Goal: Information Seeking & Learning: Learn about a topic

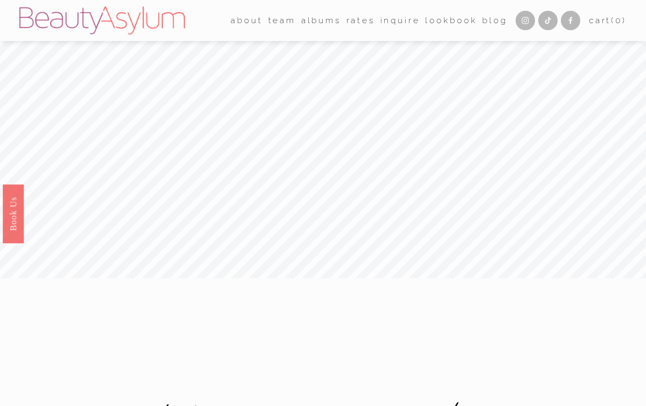
click at [357, 20] on link "Rates" at bounding box center [360, 20] width 29 height 17
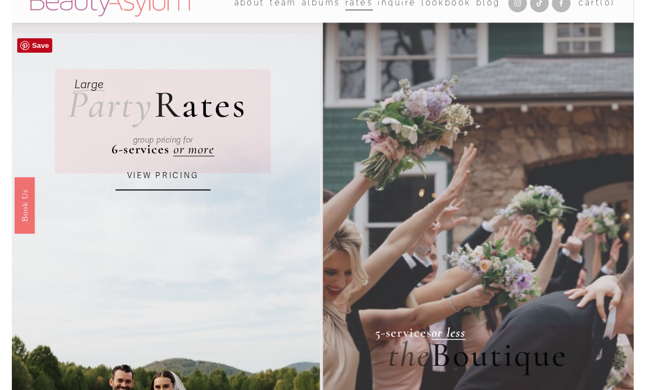
scroll to position [23, 0]
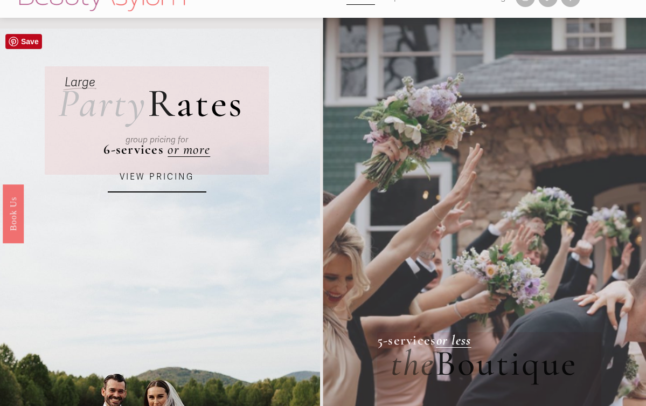
click at [164, 176] on link "VIEW PRICING" at bounding box center [157, 177] width 99 height 30
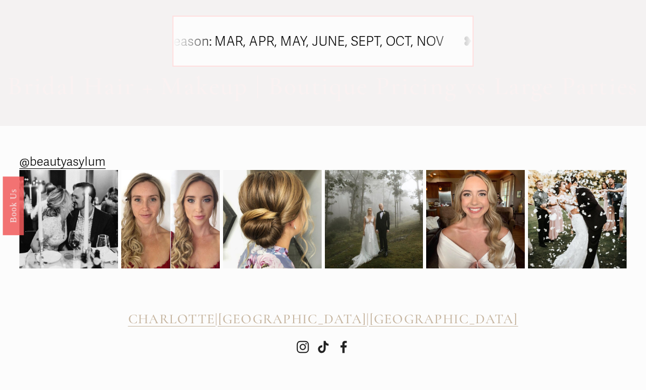
scroll to position [792, 0]
click at [66, 218] on img at bounding box center [68, 219] width 99 height 99
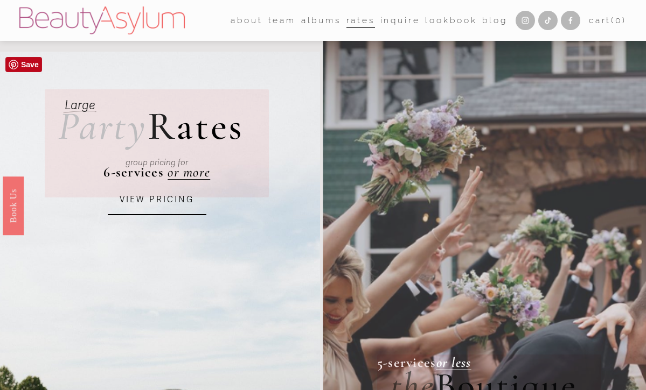
scroll to position [0, 0]
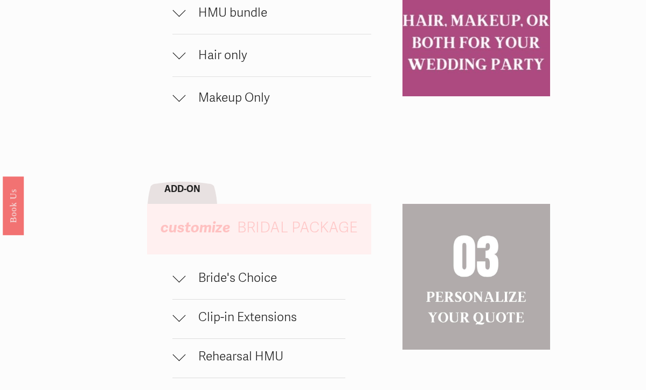
scroll to position [798, 0]
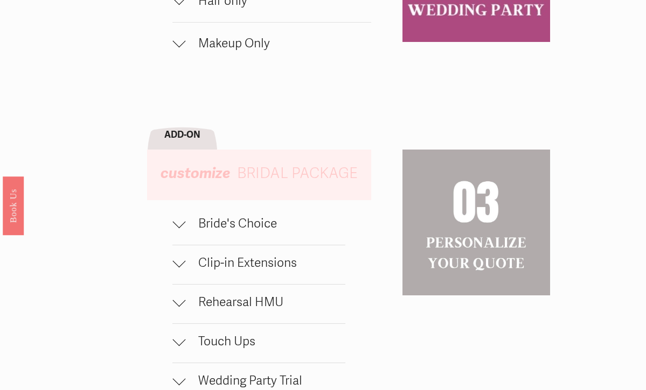
click at [220, 225] on span "Bride's Choice" at bounding box center [265, 223] width 160 height 15
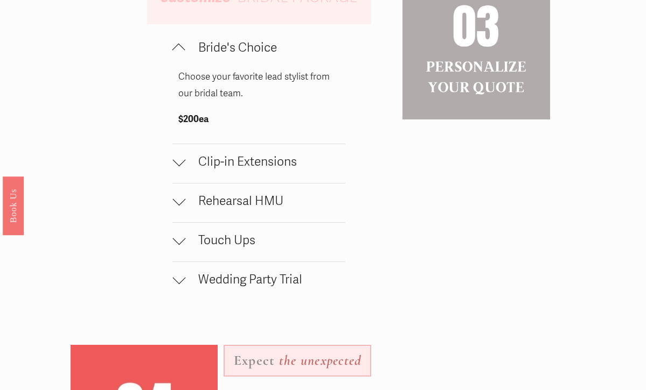
scroll to position [982, 0]
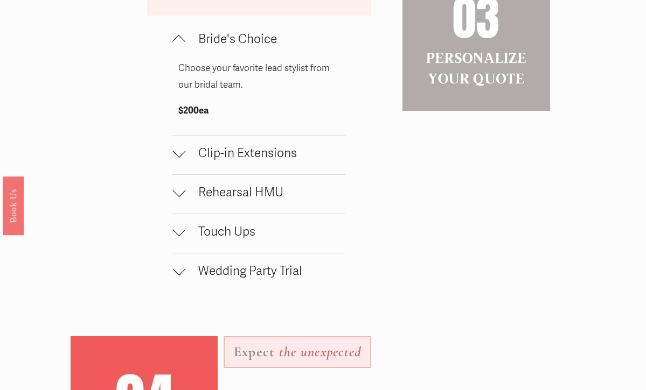
click at [217, 193] on span "Rehearsal HMU" at bounding box center [265, 192] width 160 height 15
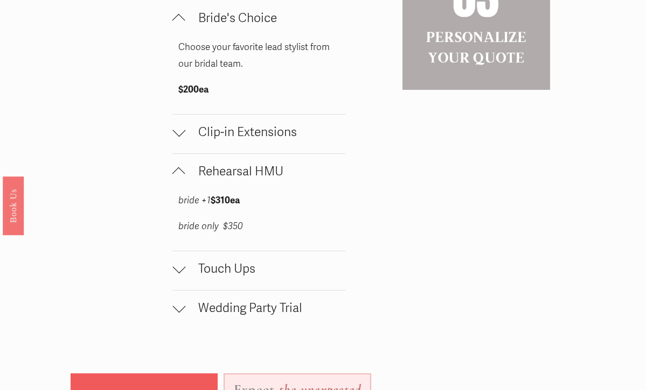
scroll to position [1011, 0]
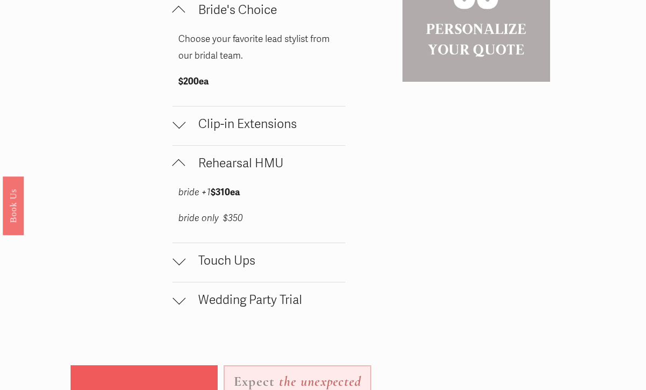
click at [207, 256] on span "Touch Ups" at bounding box center [265, 261] width 160 height 15
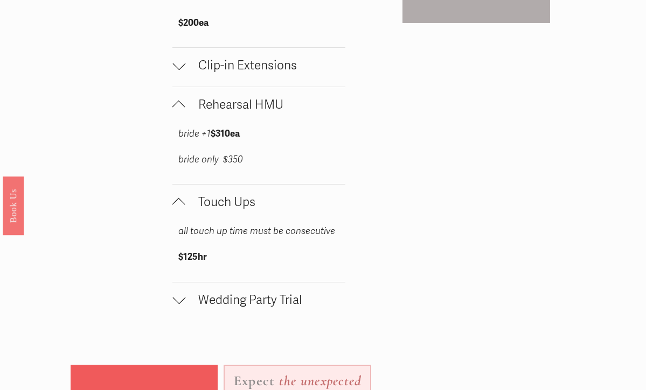
scroll to position [1071, 0]
click at [207, 297] on span "Wedding Party Trial" at bounding box center [265, 299] width 160 height 15
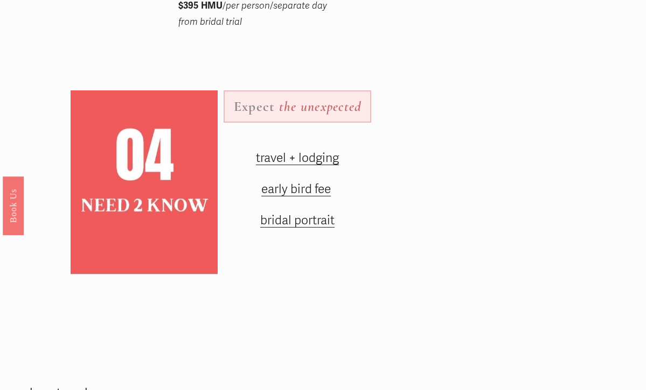
scroll to position [1483, 0]
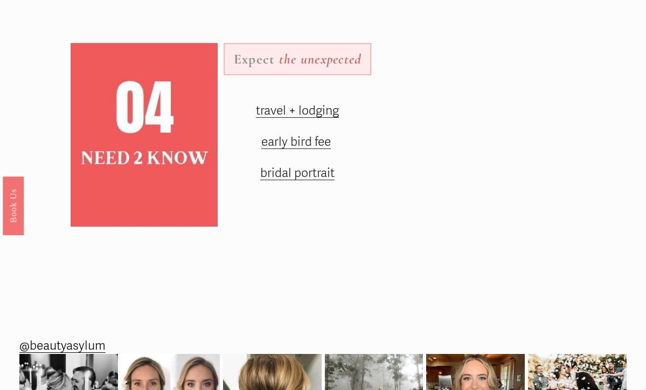
click at [307, 139] on span "early bird fee" at bounding box center [295, 142] width 69 height 15
